Goal: Information Seeking & Learning: Find specific fact

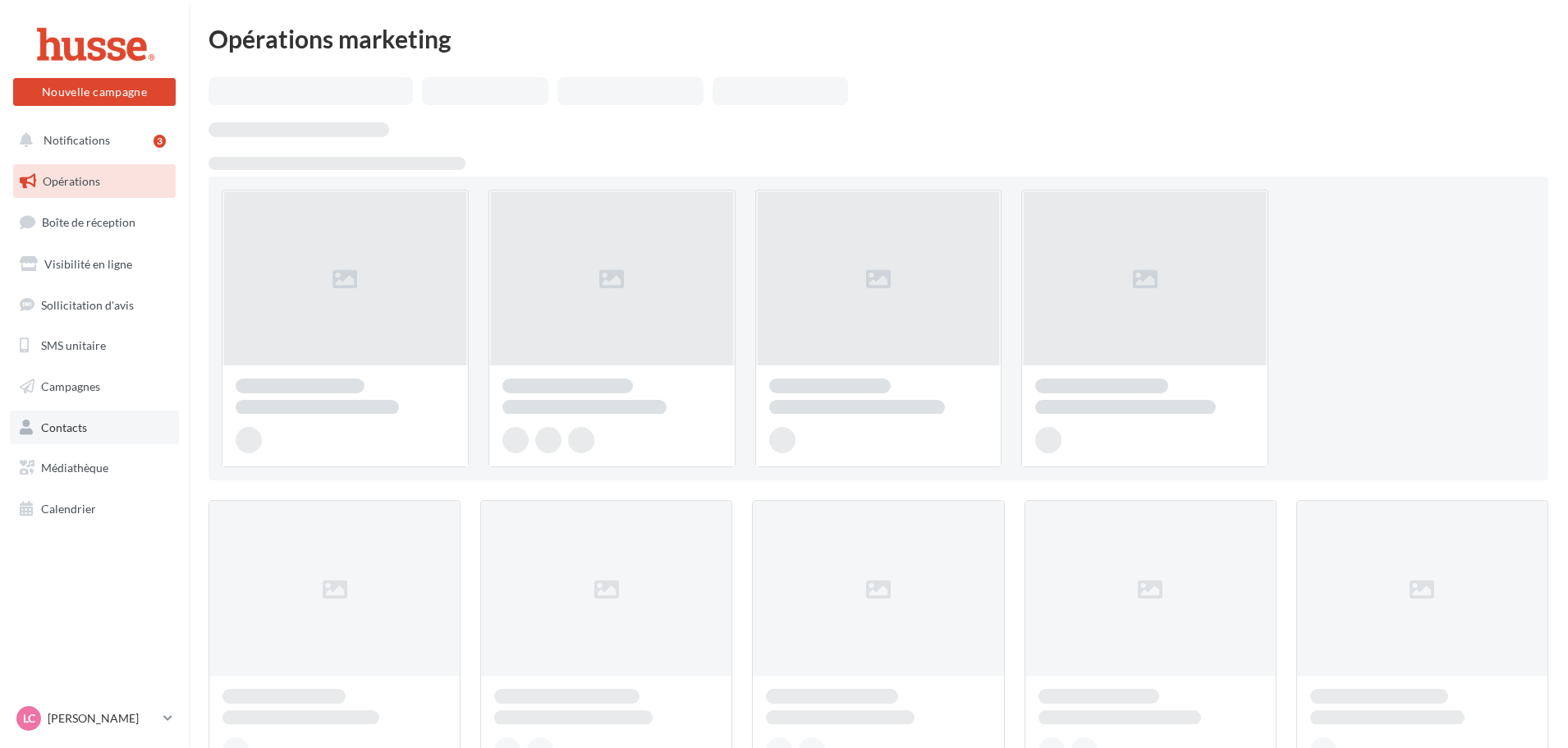
click at [89, 435] on link "Contacts" at bounding box center [94, 428] width 169 height 34
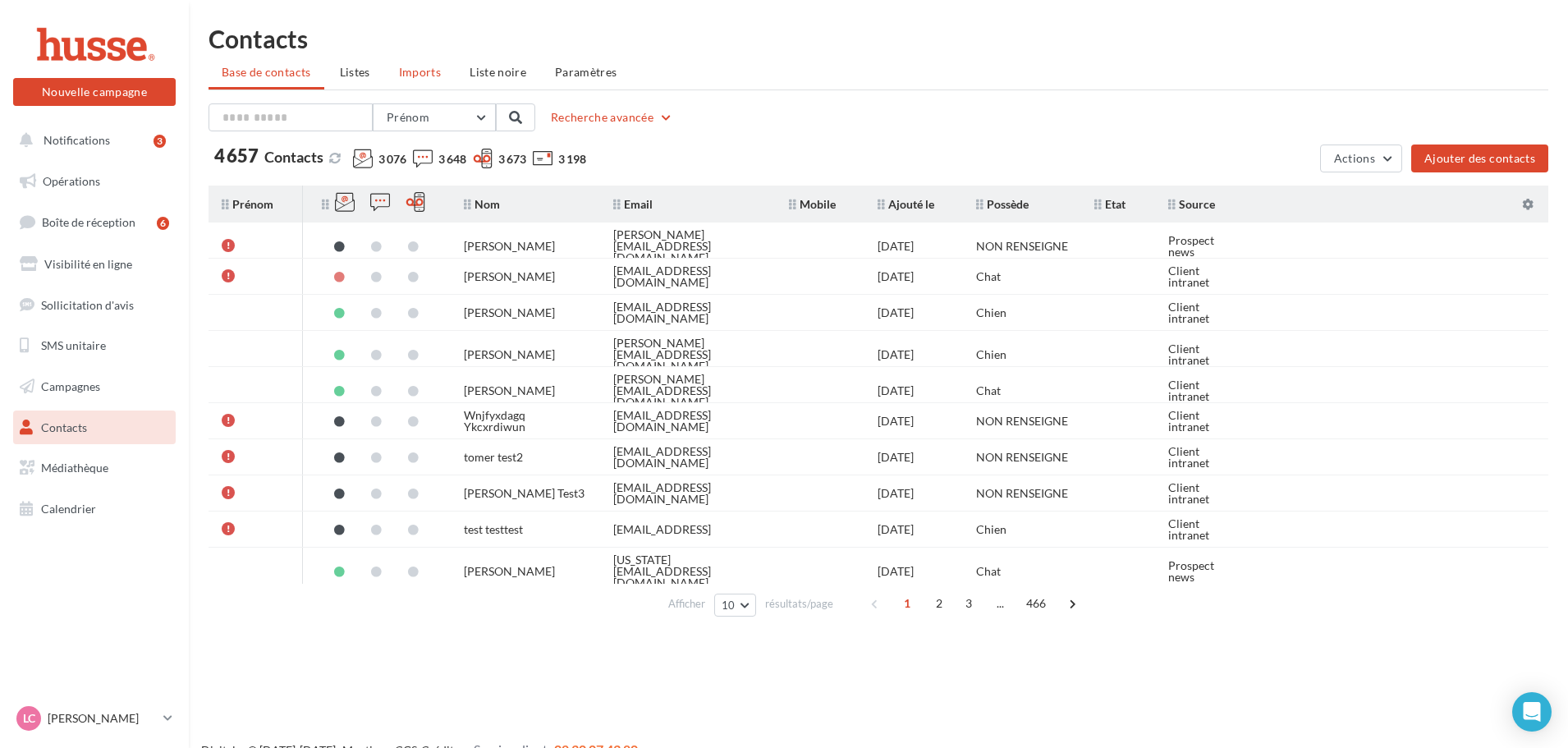
click at [421, 75] on span "Imports" at bounding box center [420, 71] width 42 height 14
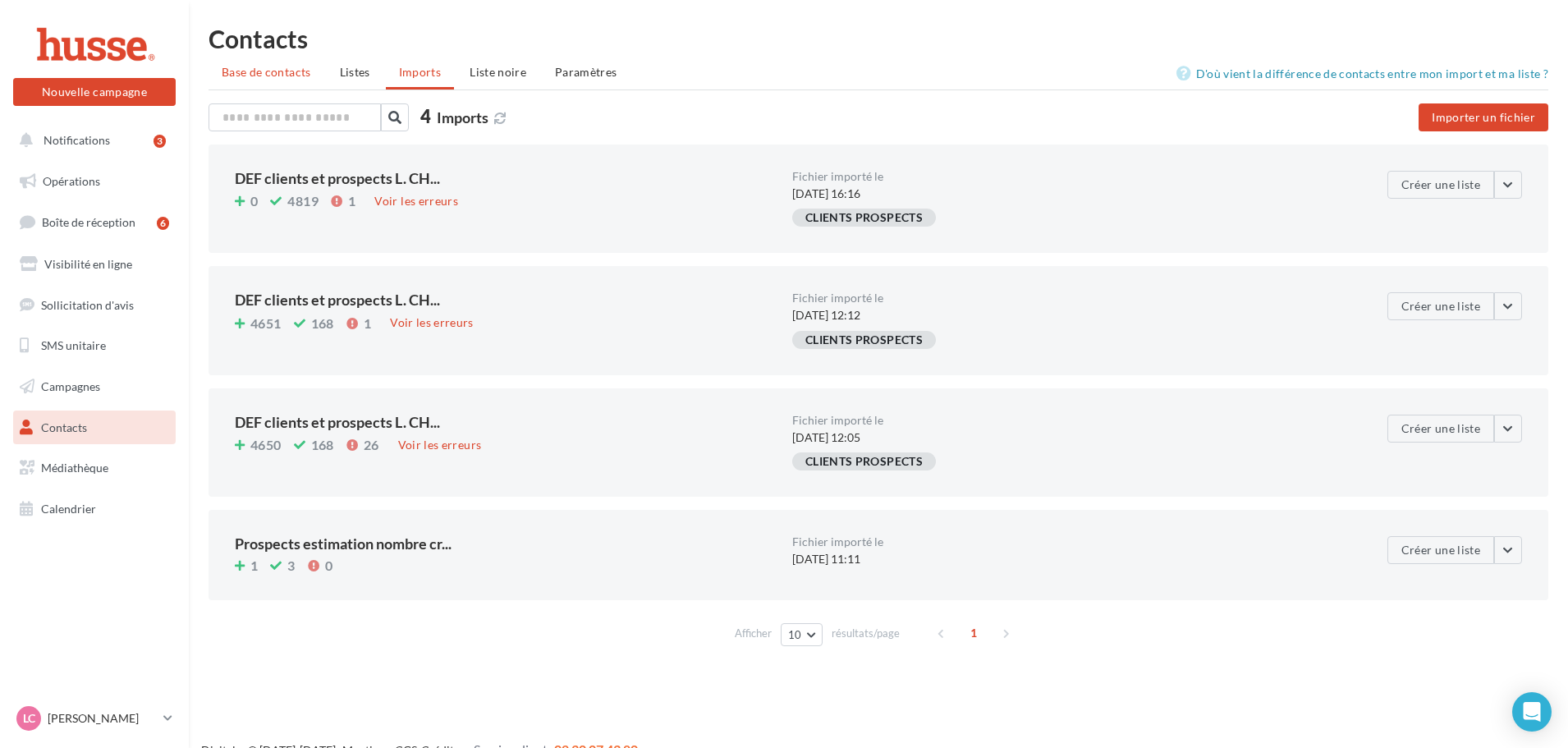
click at [308, 82] on li "Base de contacts" at bounding box center [266, 71] width 116 height 29
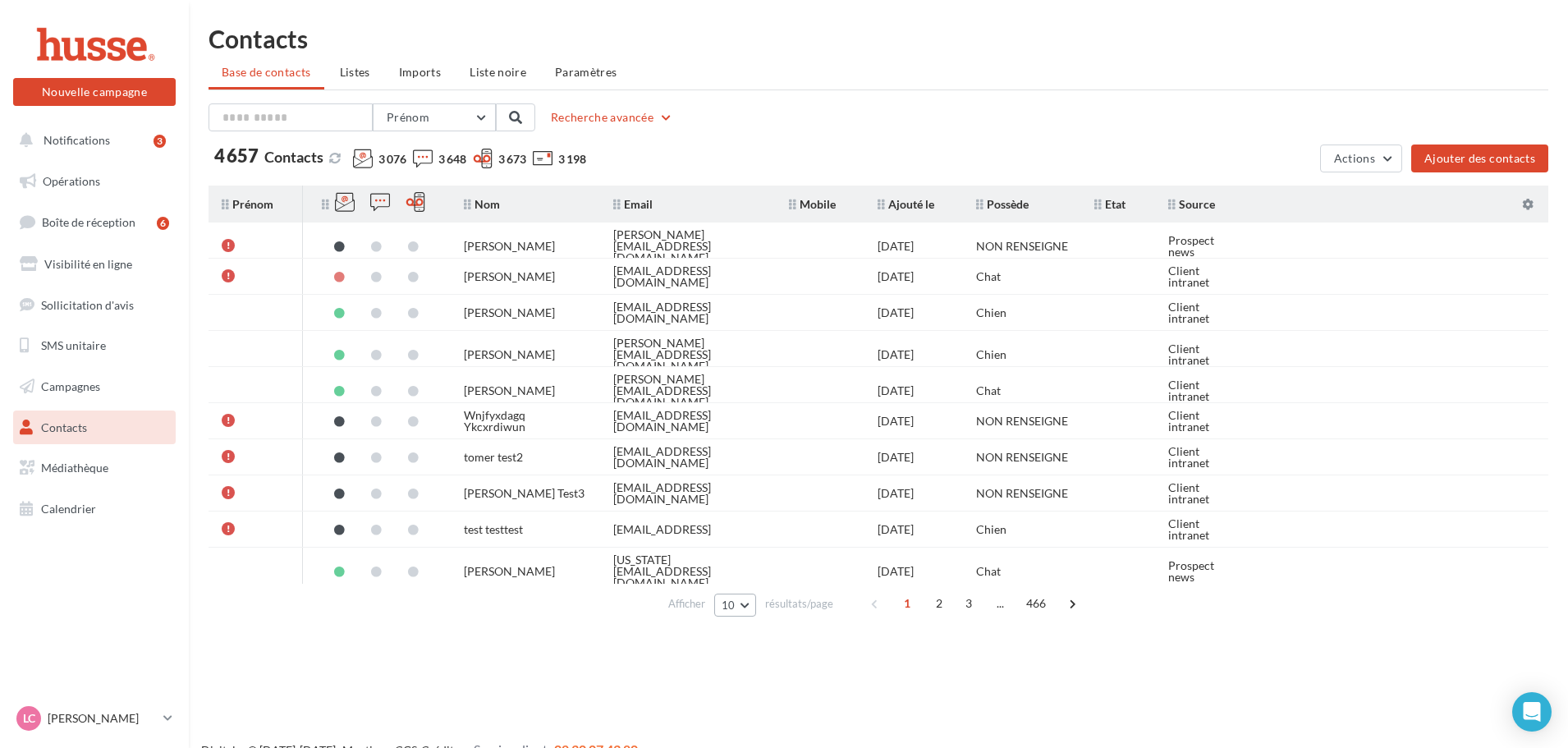
drag, startPoint x: 743, startPoint y: 598, endPoint x: 740, endPoint y: 611, distance: 13.3
click at [742, 599] on button "10" at bounding box center [735, 604] width 42 height 23
click at [757, 583] on button "100" at bounding box center [771, 575] width 115 height 29
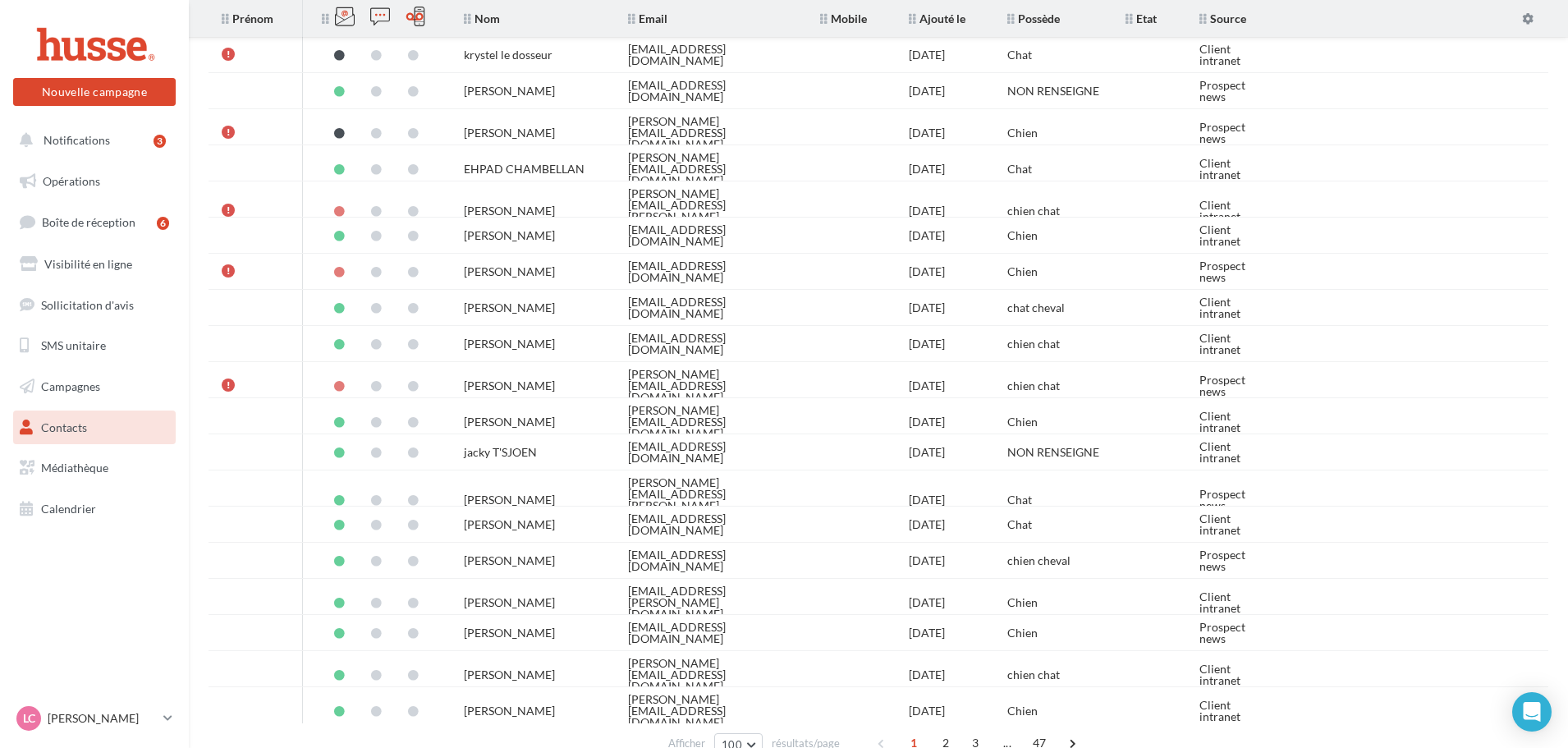
scroll to position [3161, 0]
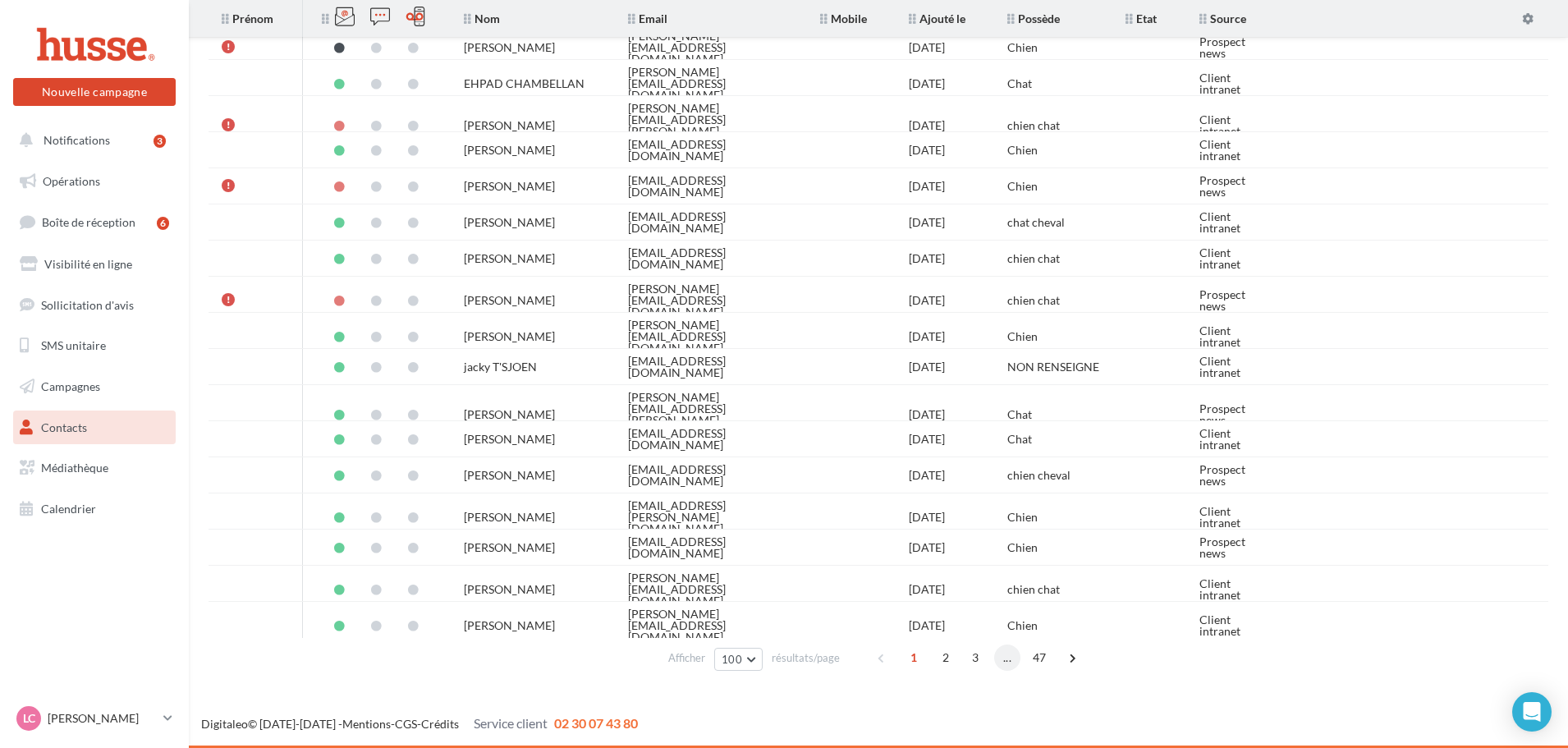
click at [1001, 658] on span "..." at bounding box center [1007, 657] width 26 height 26
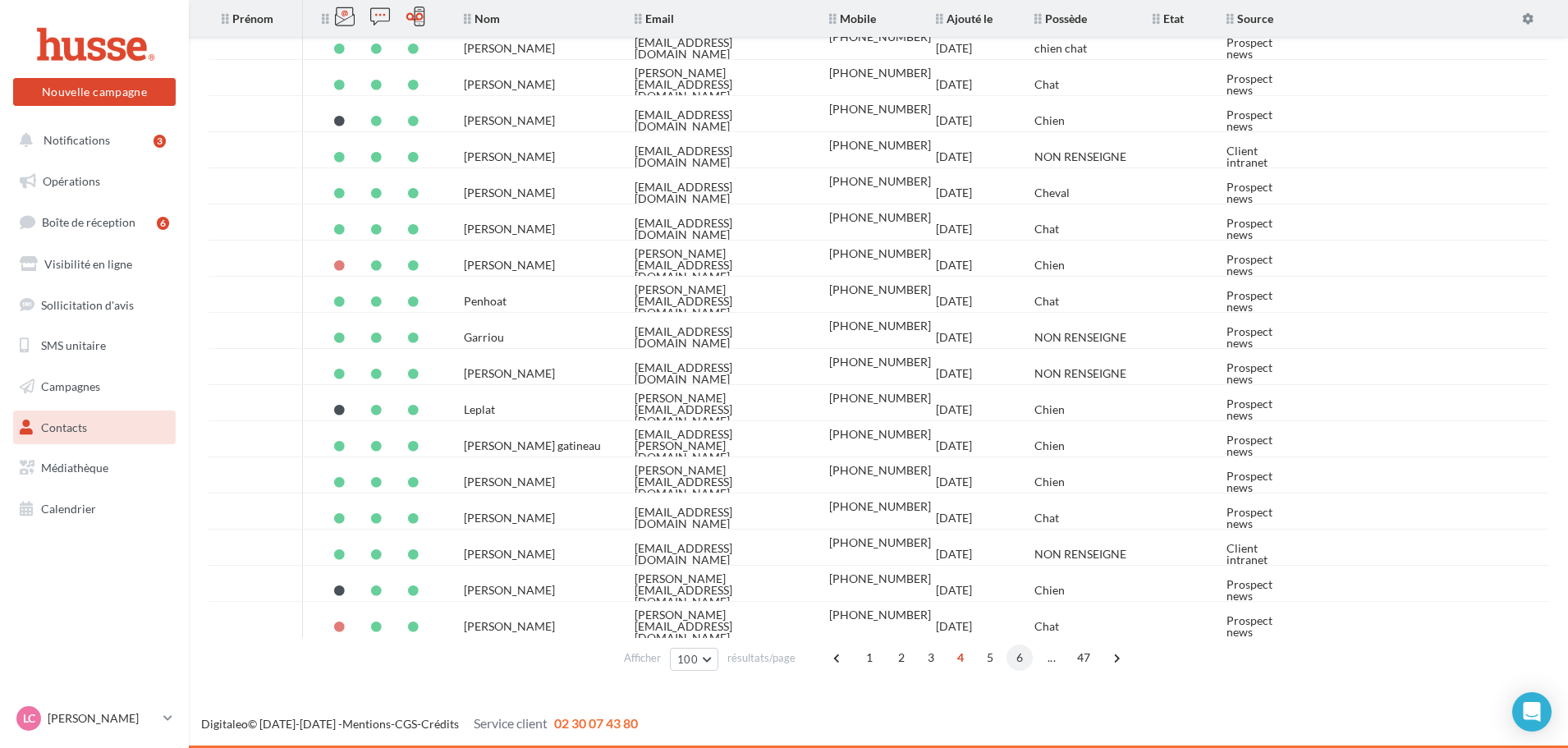
click at [1025, 656] on span "6" at bounding box center [1019, 657] width 26 height 26
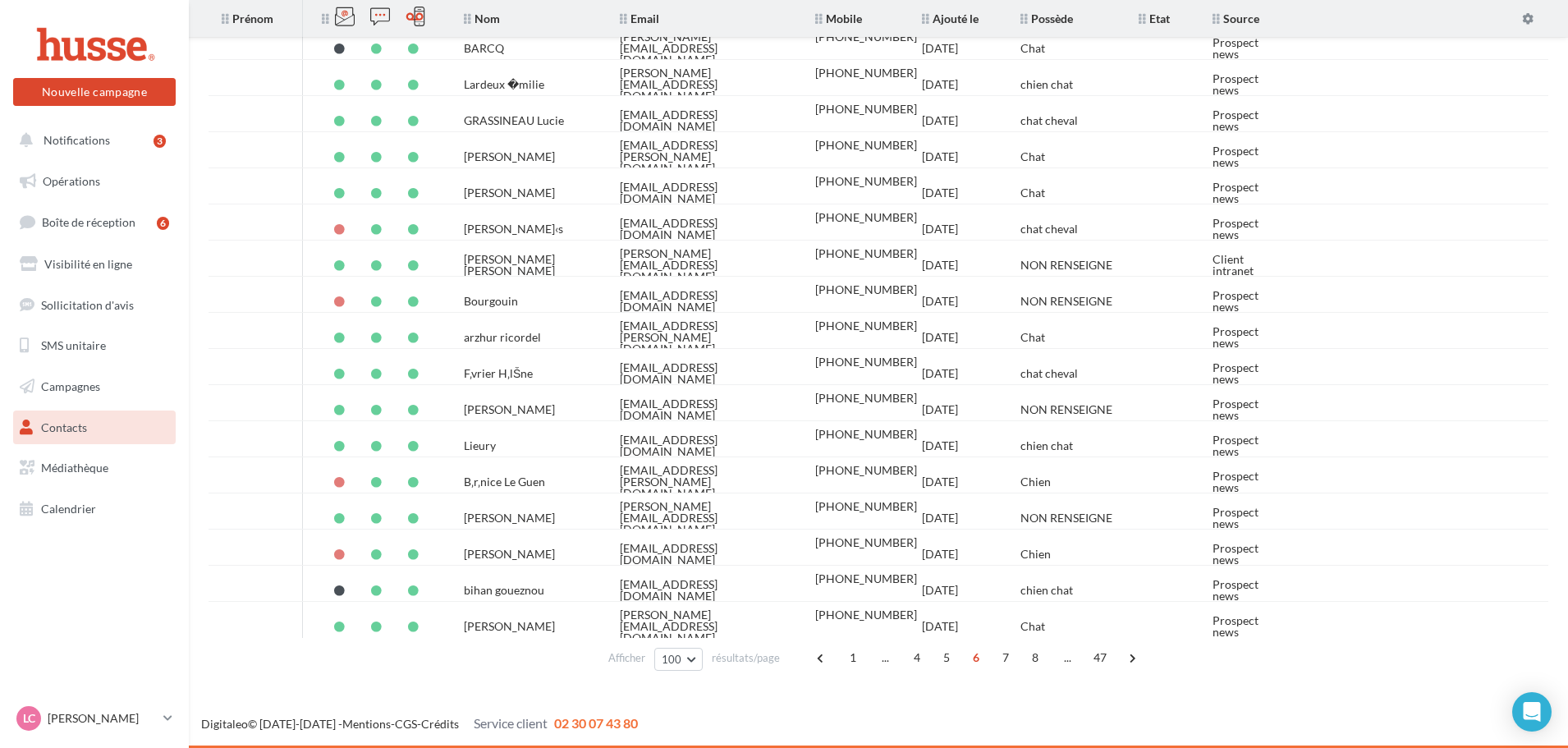
click at [1029, 665] on span "8" at bounding box center [1035, 657] width 26 height 26
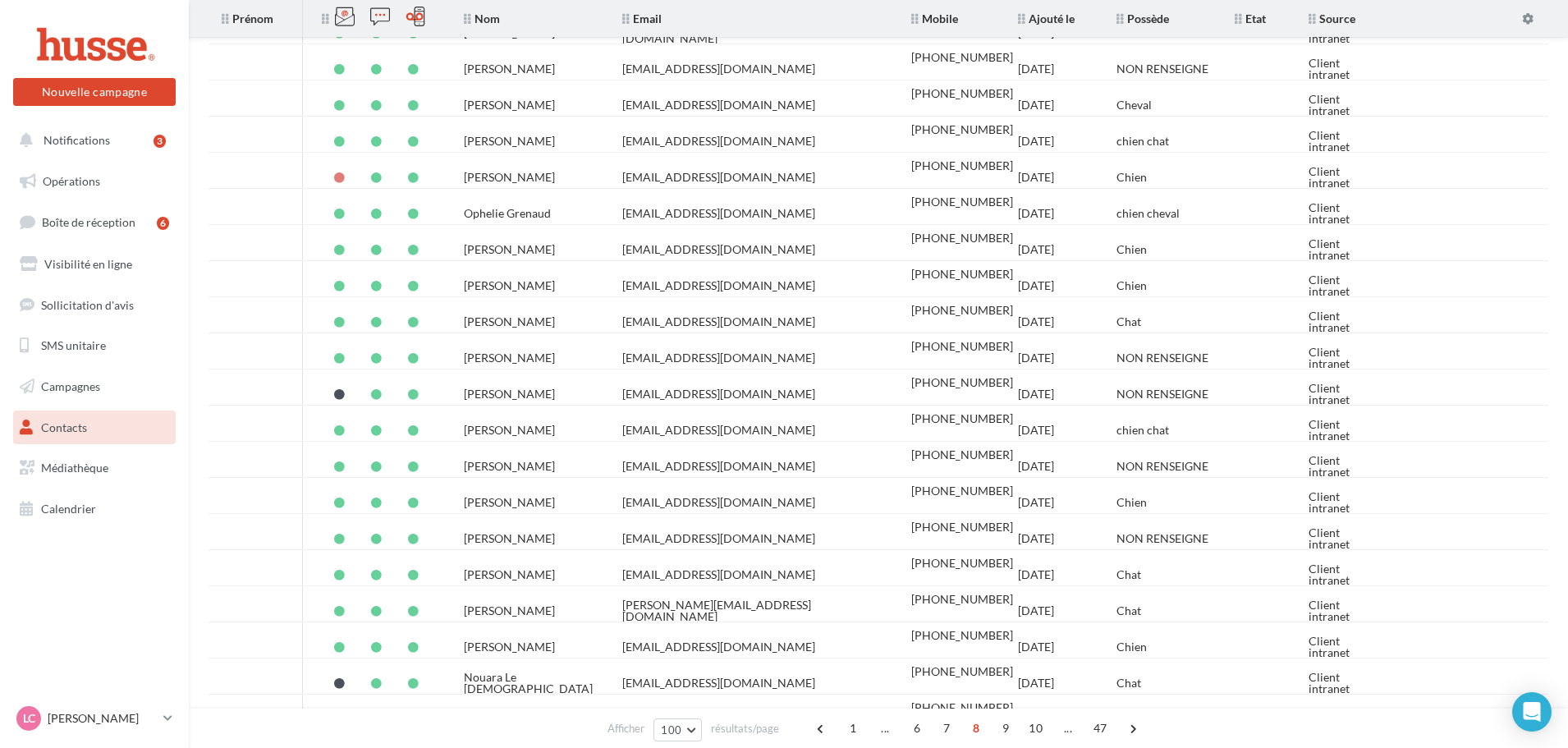
scroll to position [0, 0]
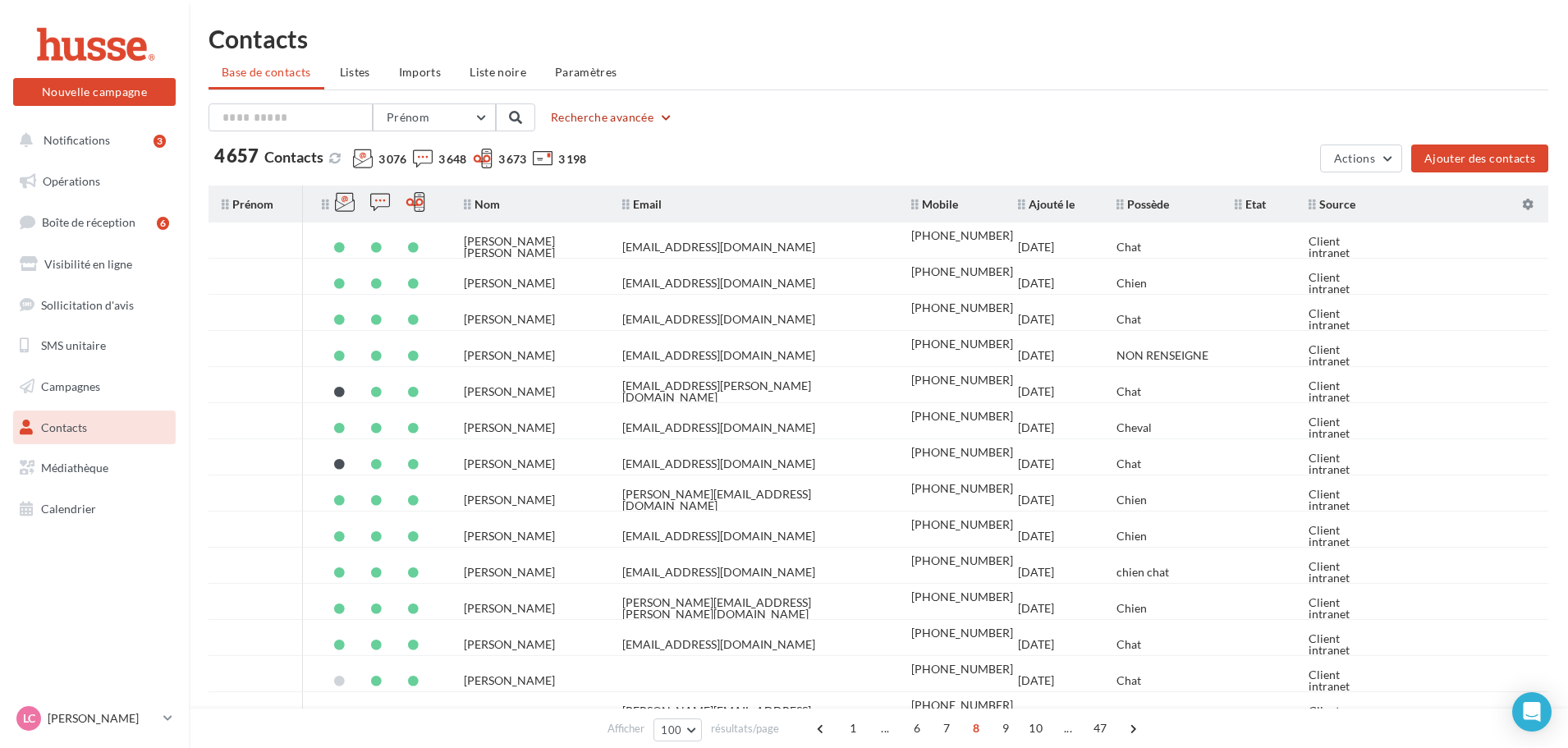
click at [569, 111] on button "Recherche avancée" at bounding box center [612, 117] width 135 height 19
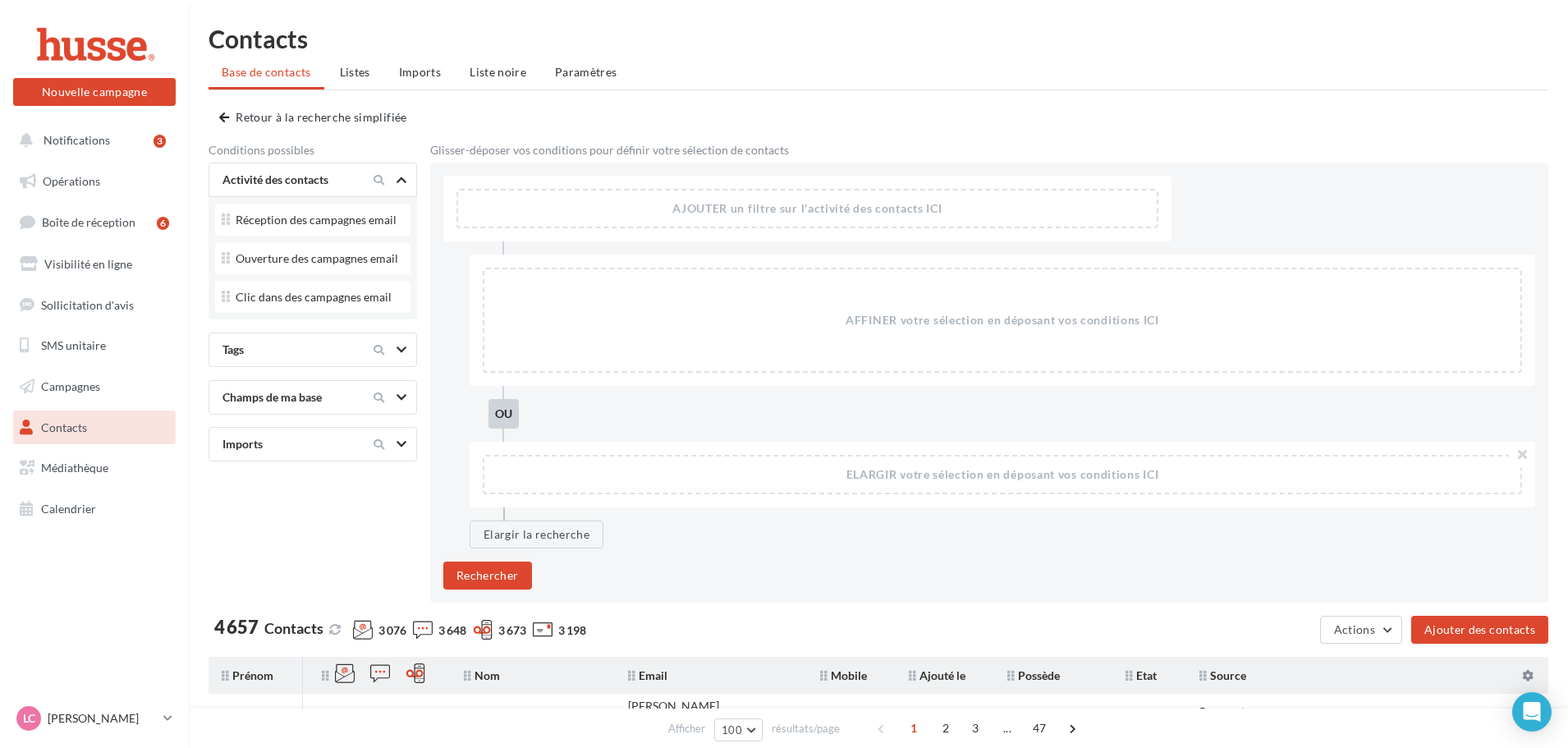
click at [303, 401] on div "Champs de ma base" at bounding box center [285, 398] width 138 height 17
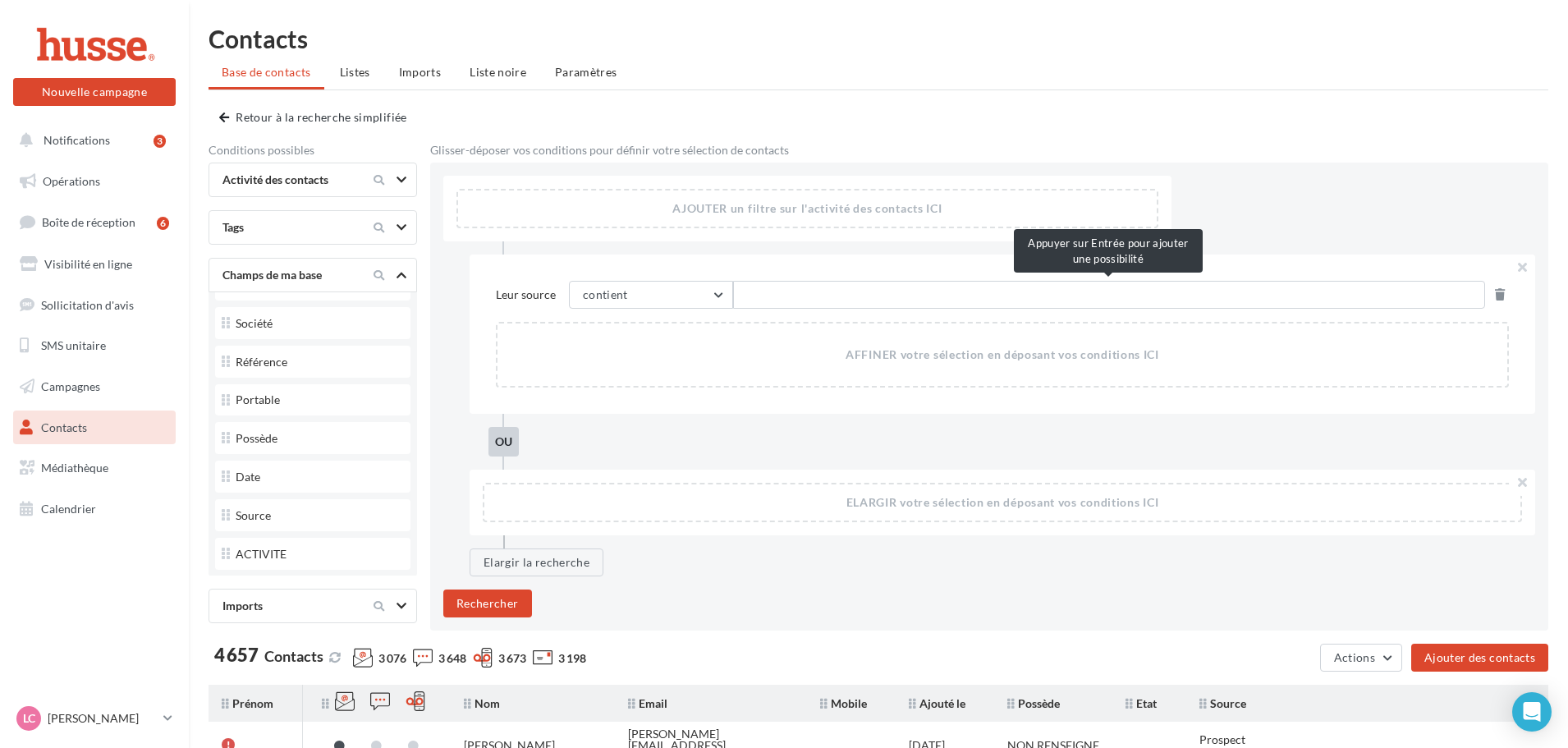
scroll to position [530, 0]
click at [888, 296] on input "text" at bounding box center [1108, 294] width 752 height 28
type input "******"
click at [475, 605] on button "Rechercher" at bounding box center [488, 603] width 89 height 28
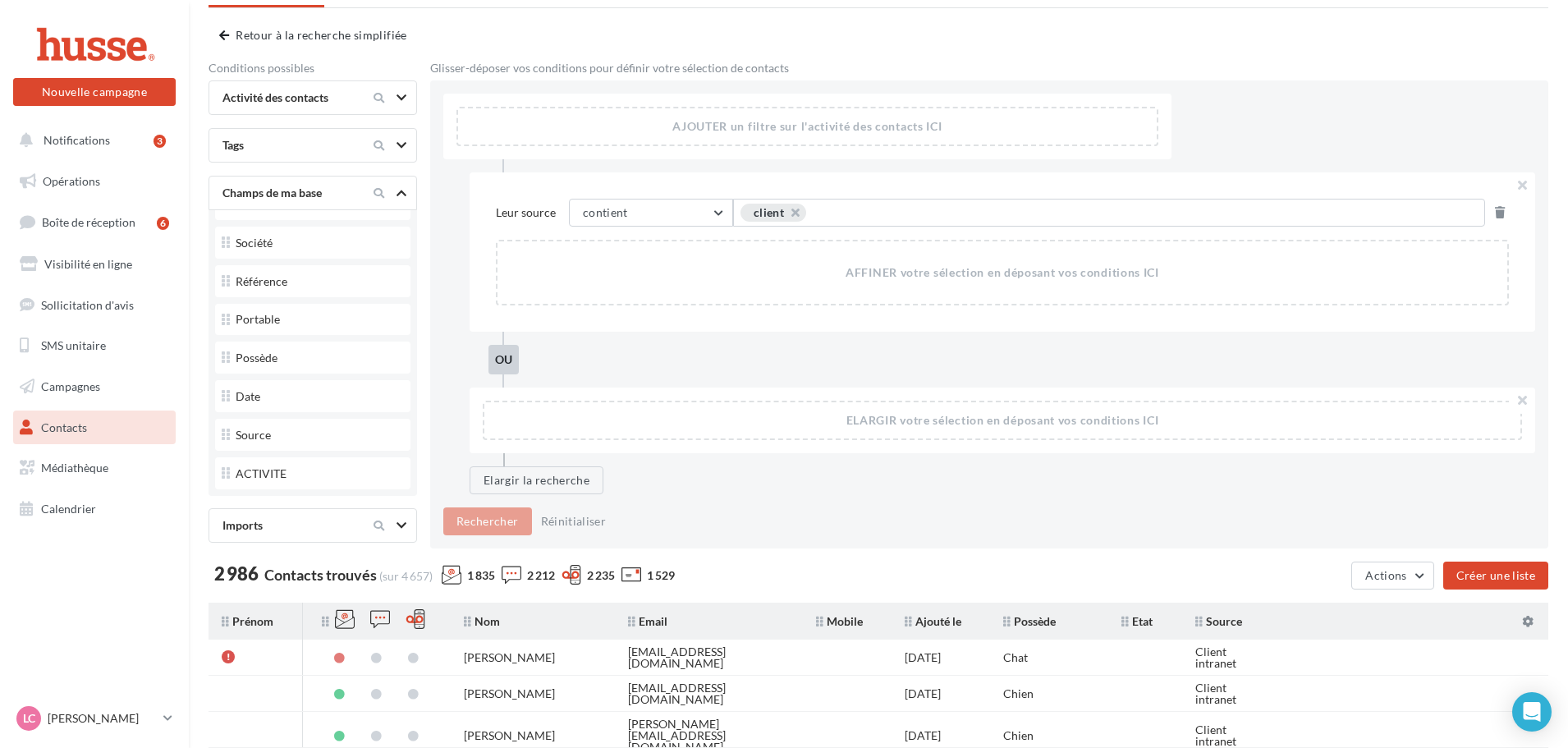
scroll to position [0, 0]
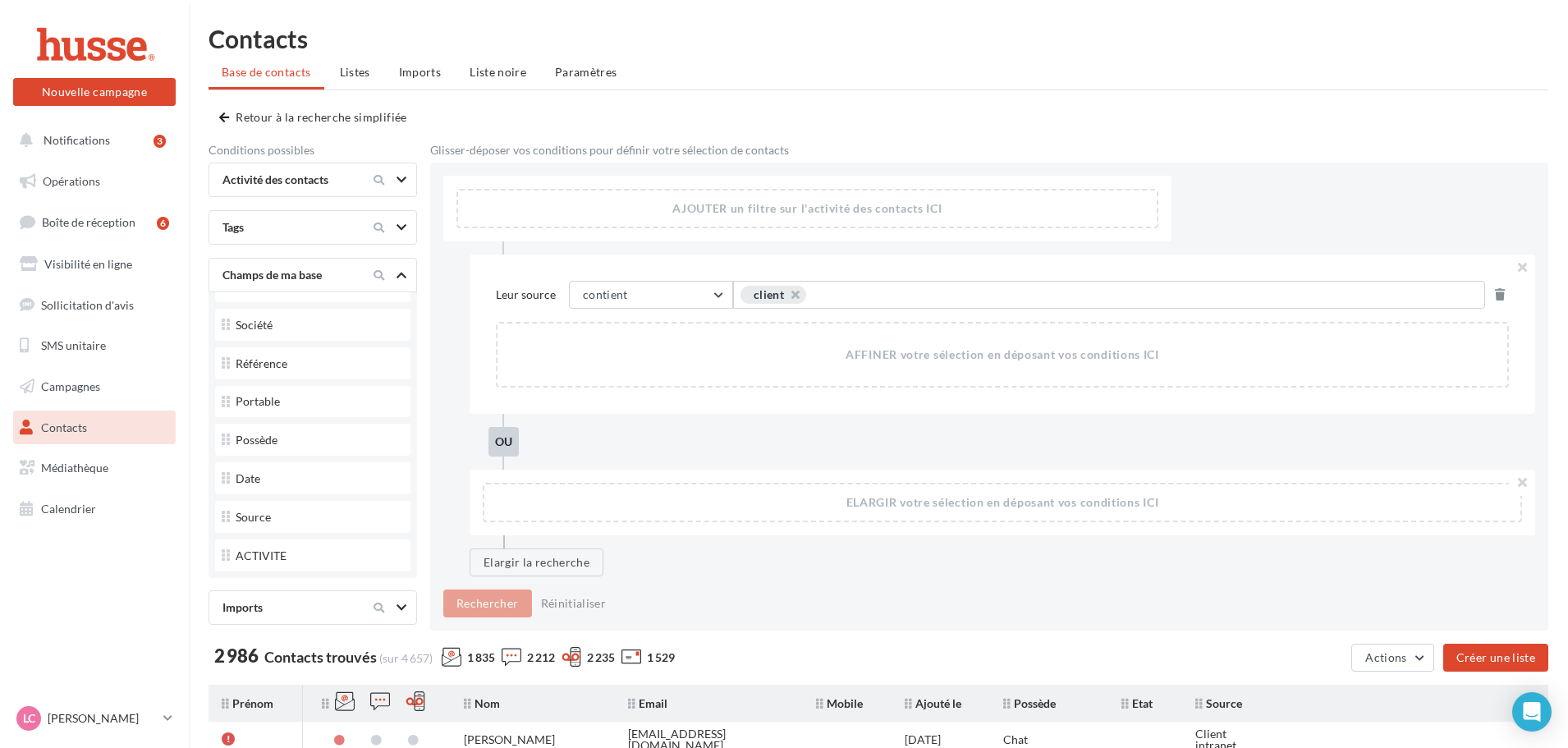
click at [1201, 702] on icon at bounding box center [1199, 703] width 8 height 12
click at [787, 299] on button "button" at bounding box center [787, 299] width 0 height 0
click at [823, 299] on span "Exemple: suggestion 1 OU suggestion 2" at bounding box center [851, 294] width 208 height 18
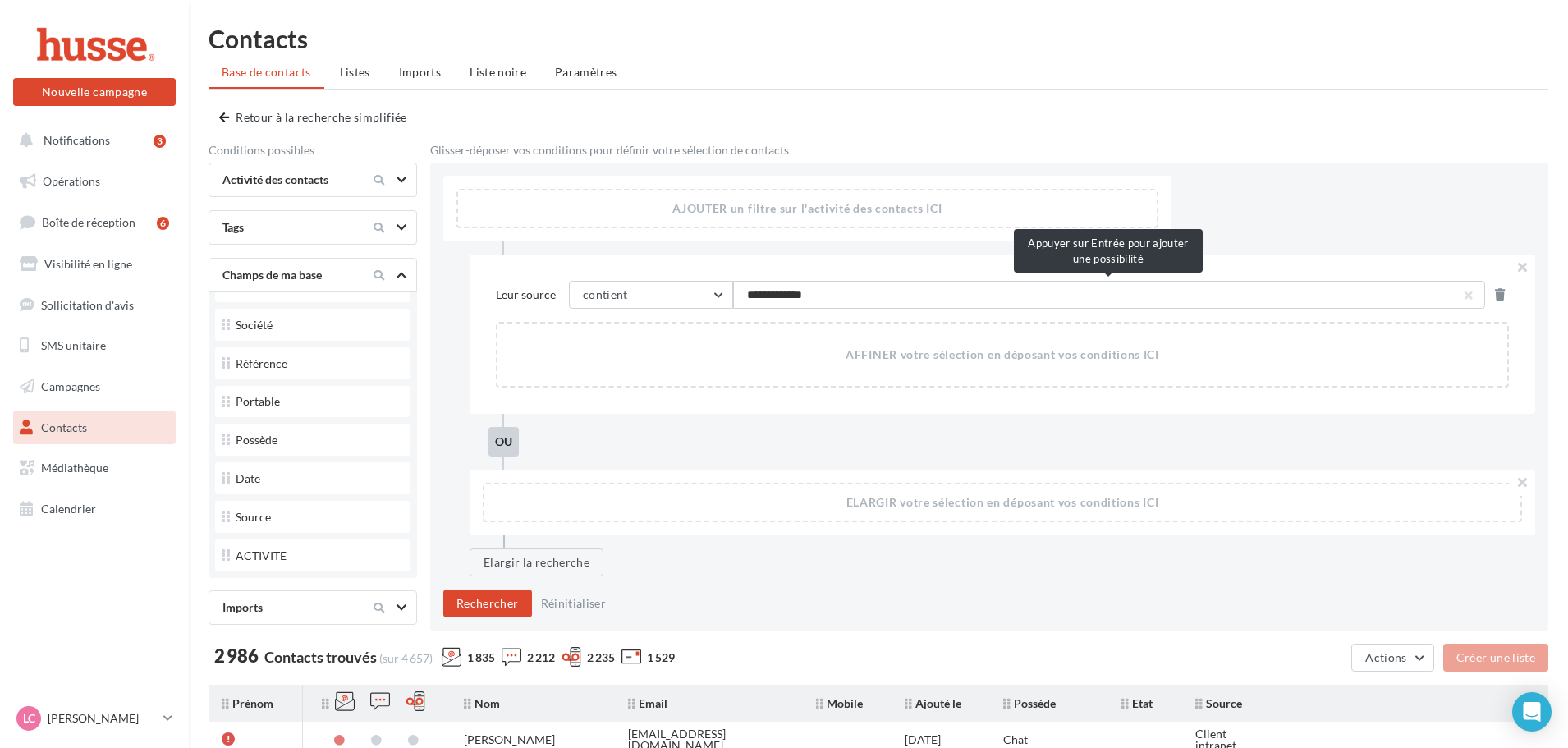
type input "**********"
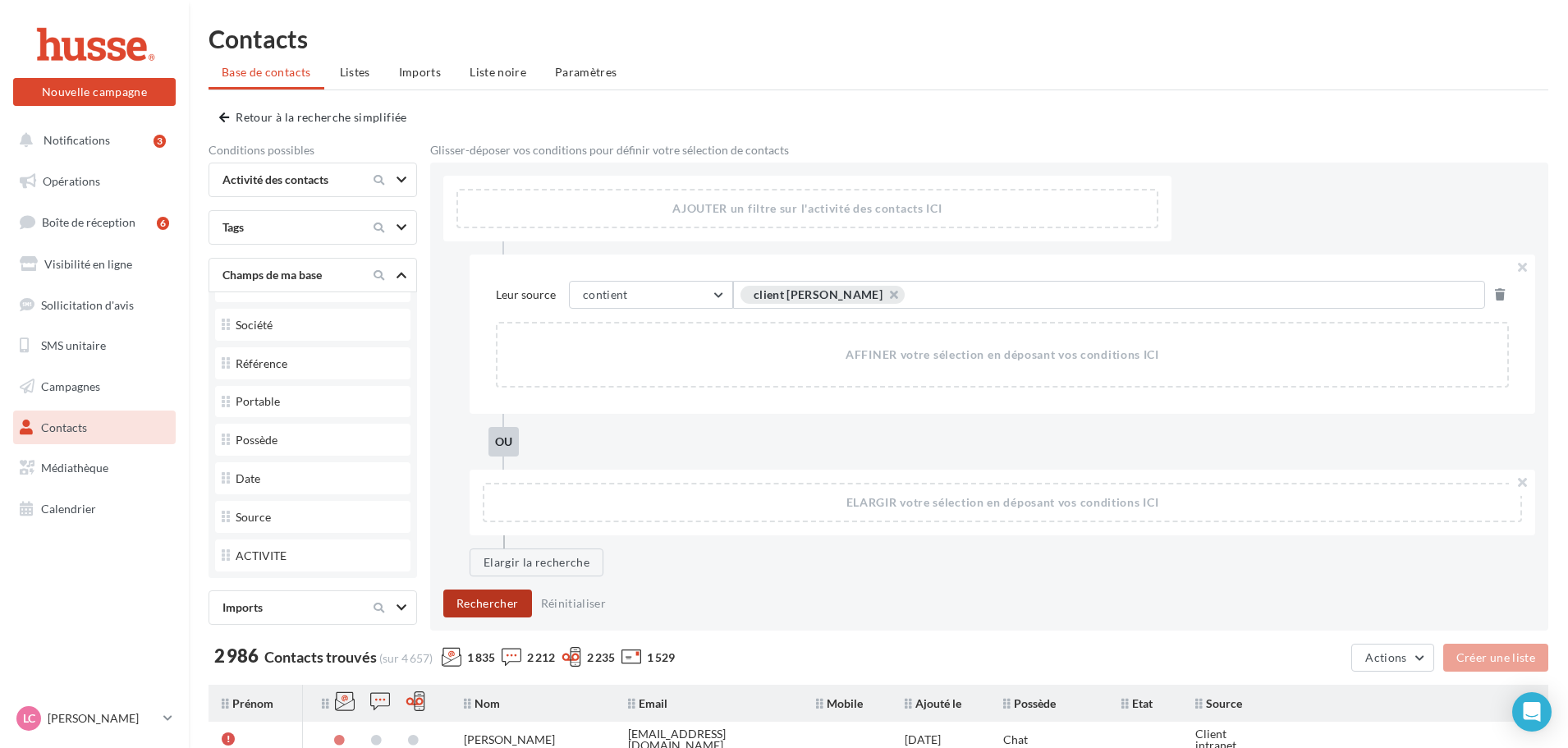
click at [498, 608] on button "Rechercher" at bounding box center [488, 603] width 89 height 28
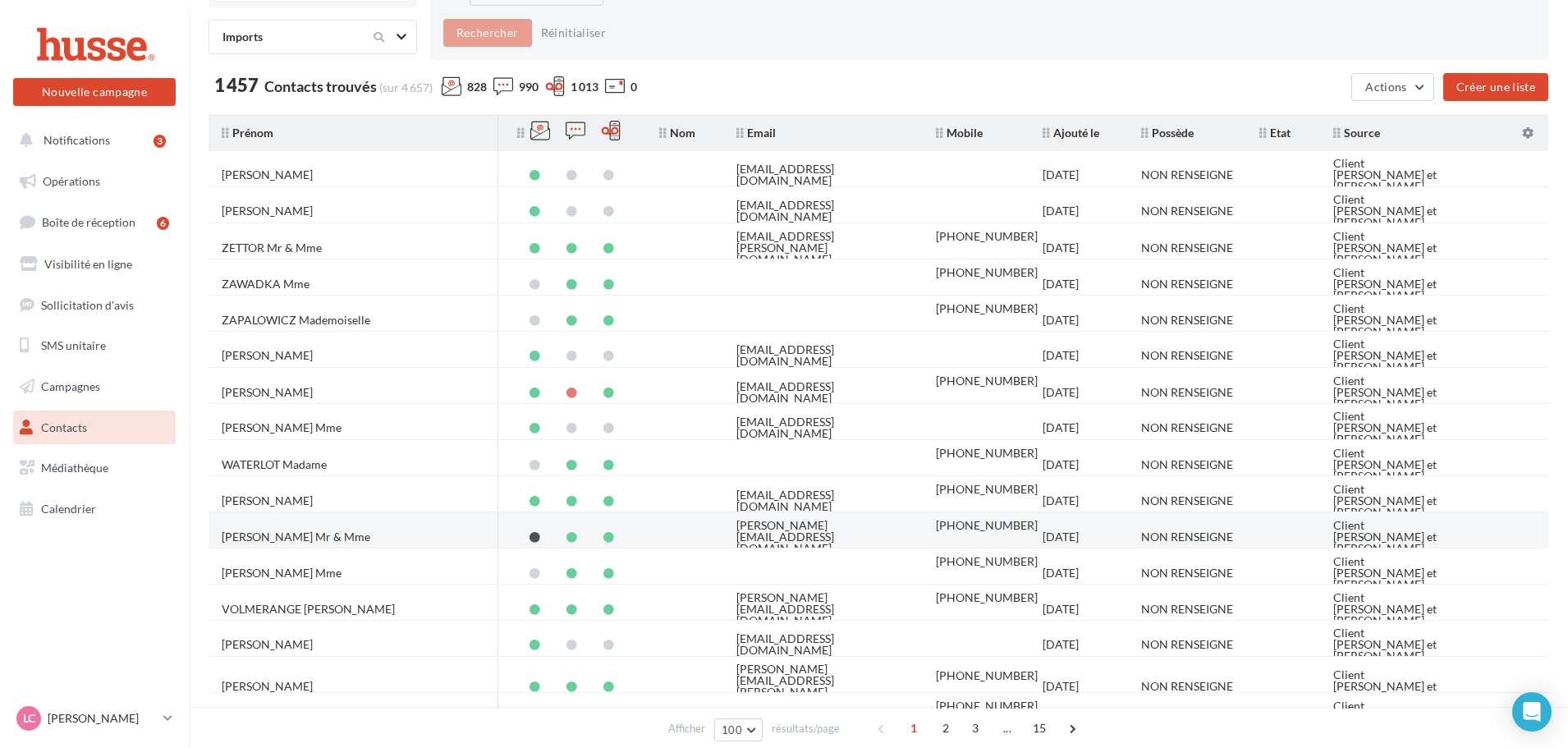
scroll to position [493, 0]
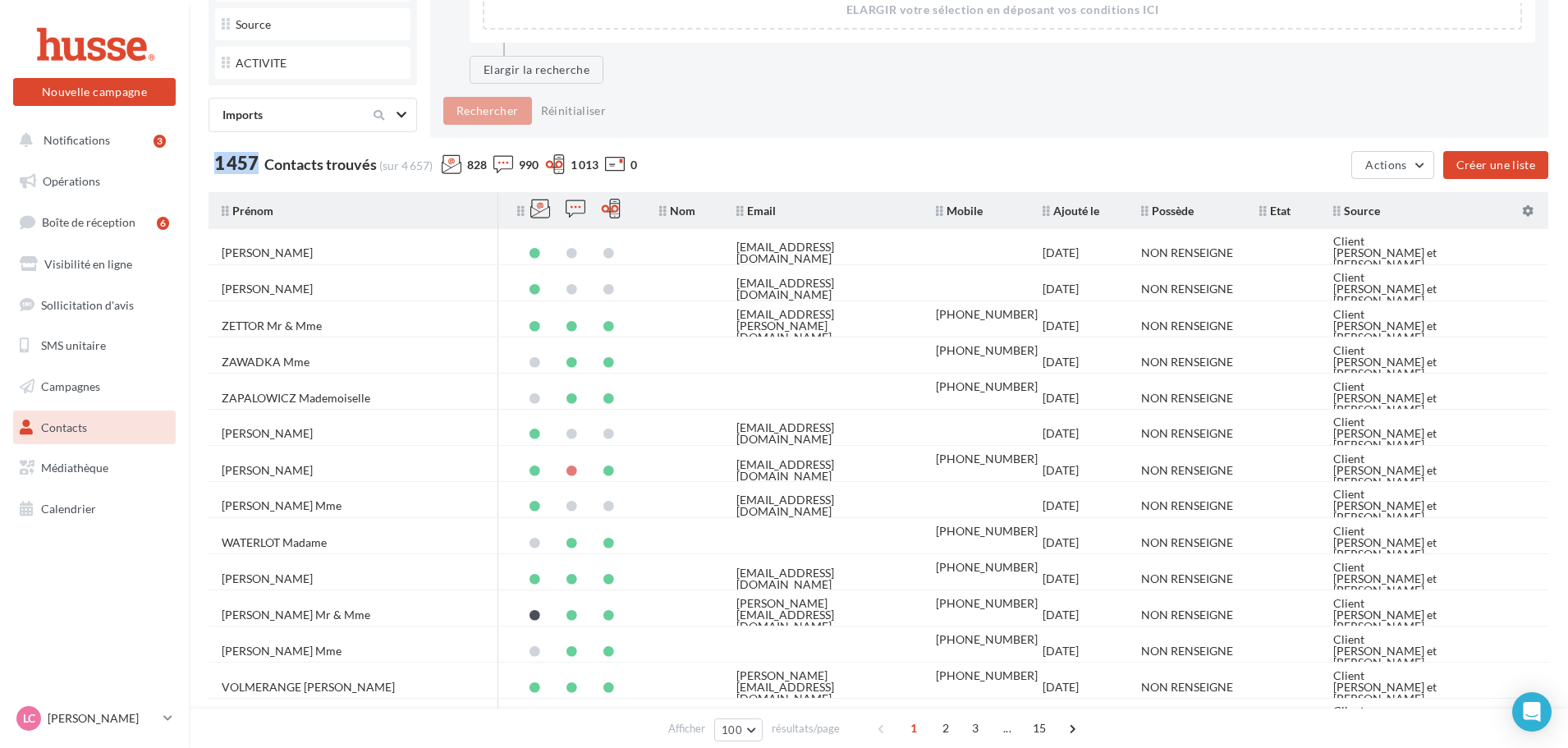
drag, startPoint x: 215, startPoint y: 164, endPoint x: 254, endPoint y: 161, distance: 39.1
click at [254, 161] on span "1 457" at bounding box center [236, 163] width 45 height 18
drag, startPoint x: 397, startPoint y: 165, endPoint x: 425, endPoint y: 164, distance: 28.0
click at [425, 164] on span "(sur 4 657)" at bounding box center [406, 166] width 54 height 14
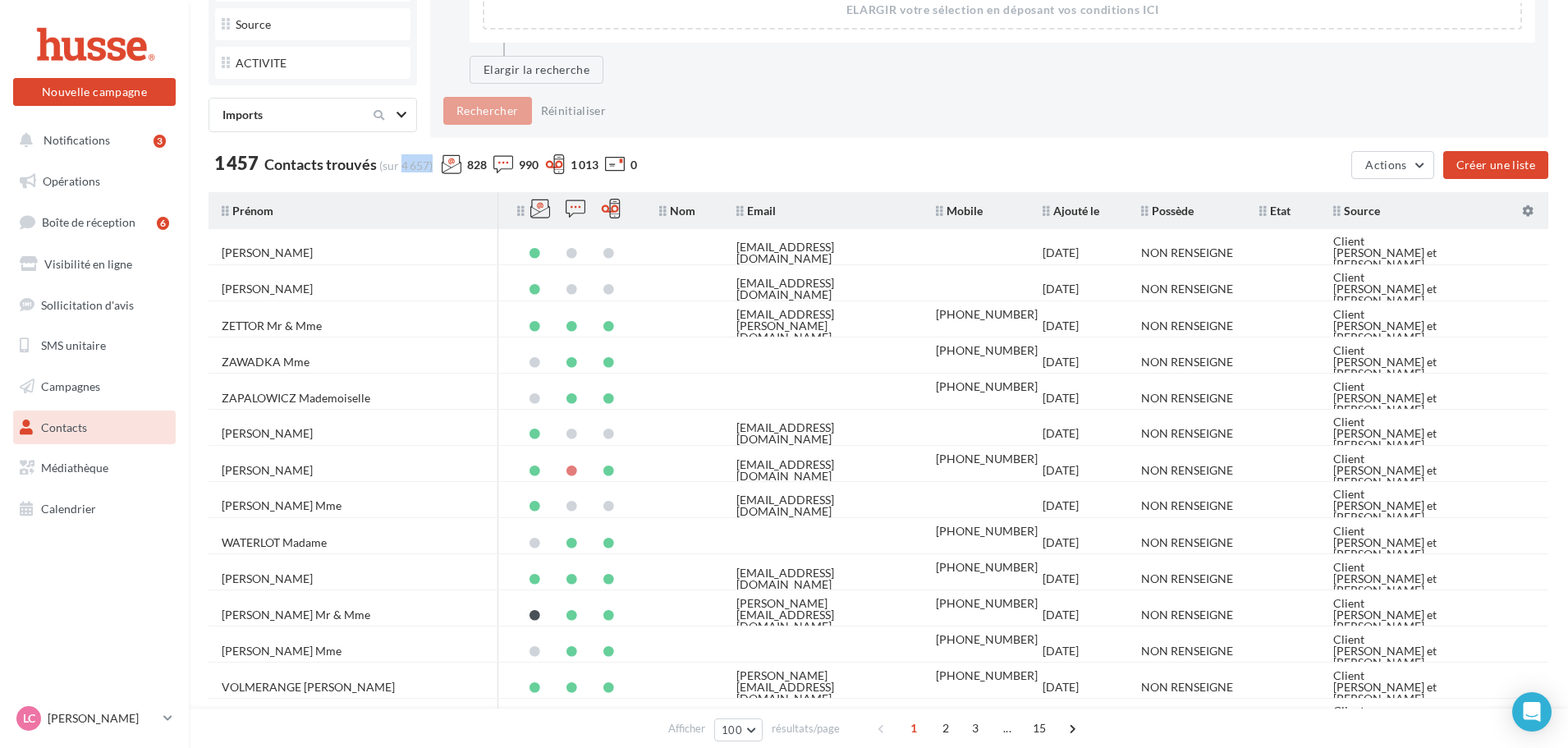
click at [425, 164] on span "(sur 4 657)" at bounding box center [406, 166] width 54 height 14
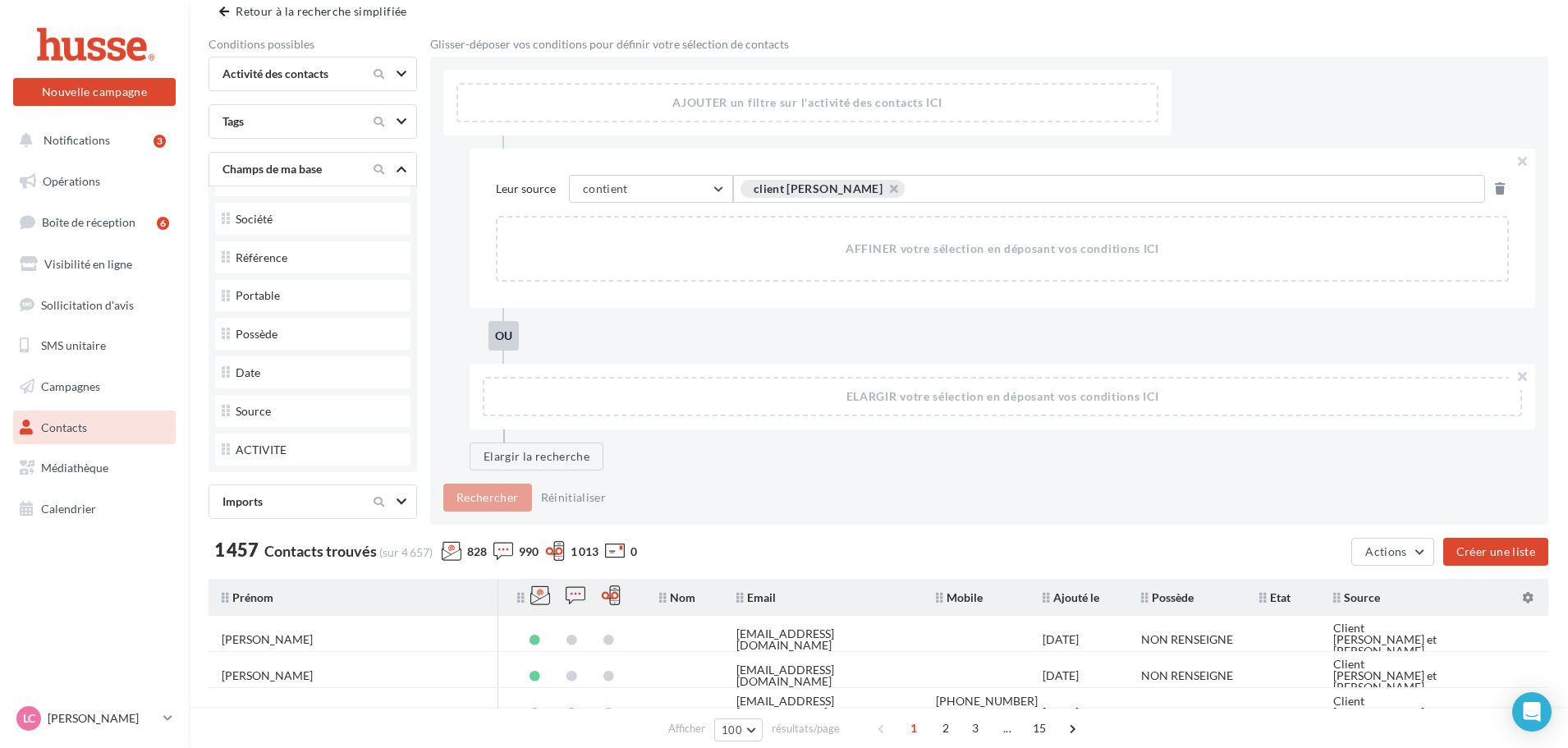
scroll to position [0, 0]
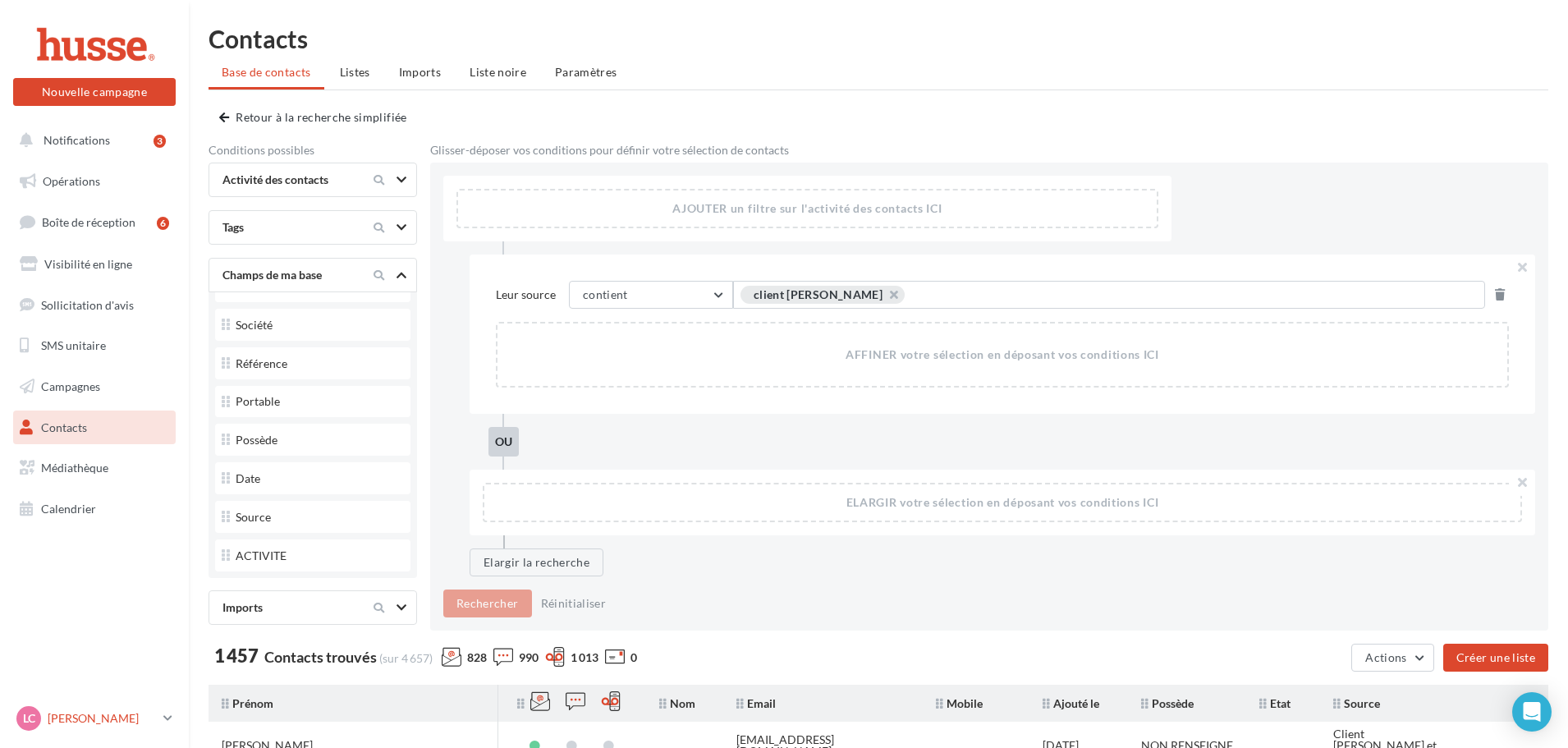
click at [156, 717] on p "[PERSON_NAME]" at bounding box center [103, 719] width 109 height 17
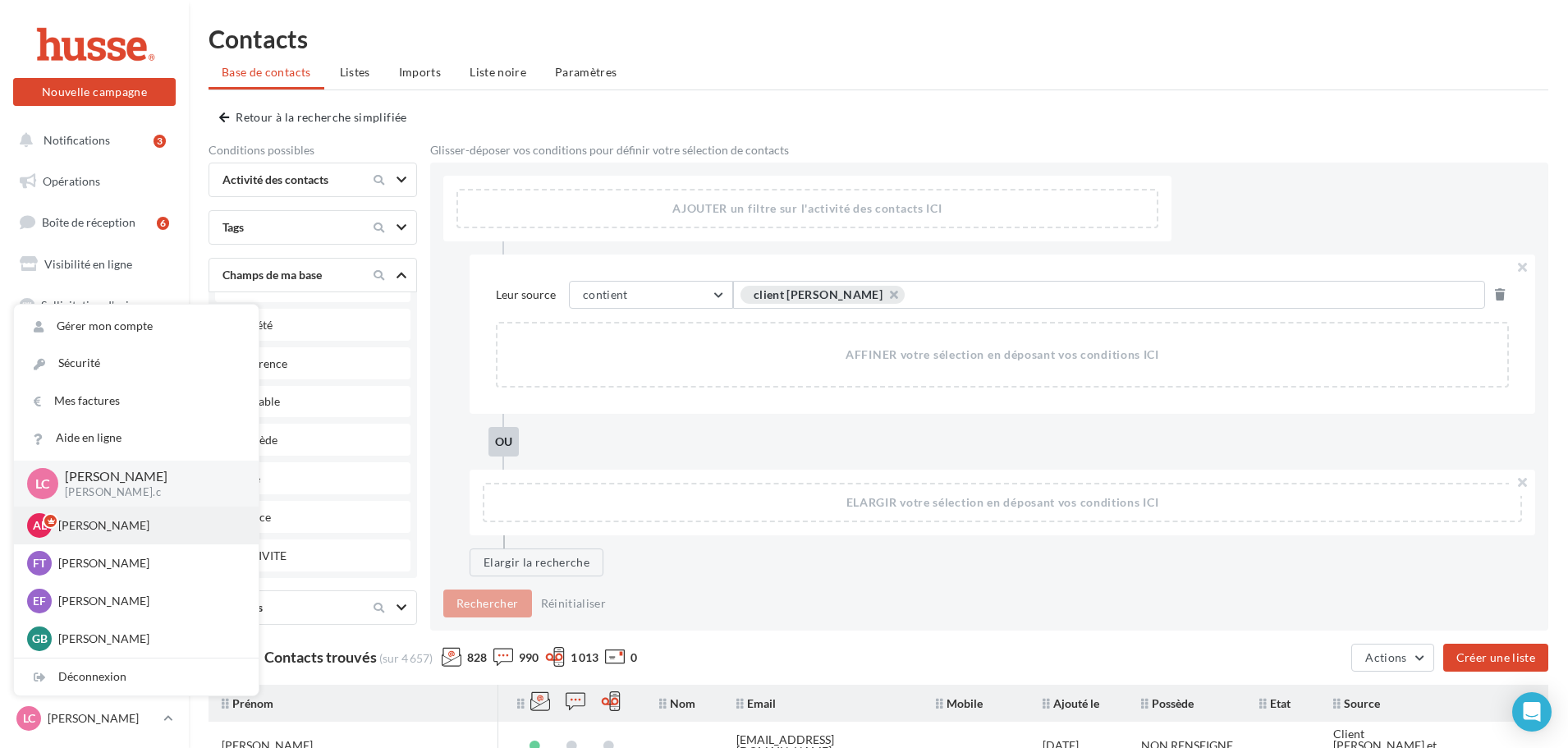
click at [86, 536] on div "AL [PERSON_NAME].l" at bounding box center [136, 525] width 218 height 24
